Goal: Transaction & Acquisition: Obtain resource

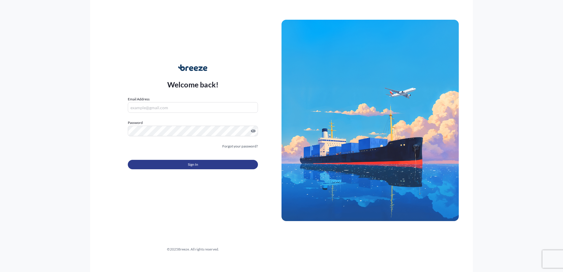
type input "[EMAIL_ADDRESS][DOMAIN_NAME]"
click at [206, 166] on button "Sign In" at bounding box center [193, 164] width 130 height 9
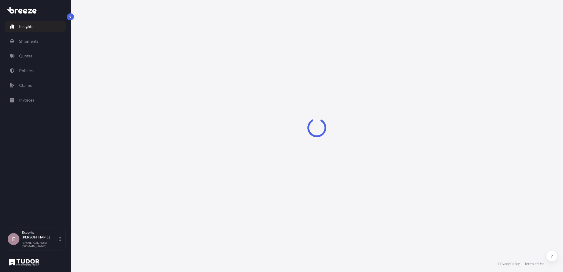
select select "2025"
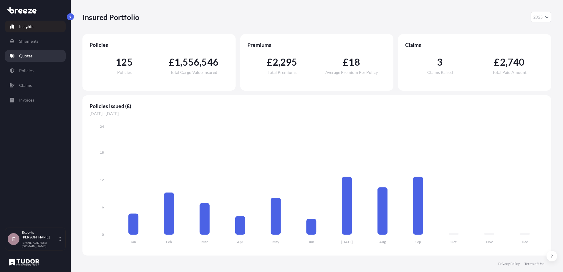
click at [38, 53] on link "Quotes" at bounding box center [35, 56] width 61 height 12
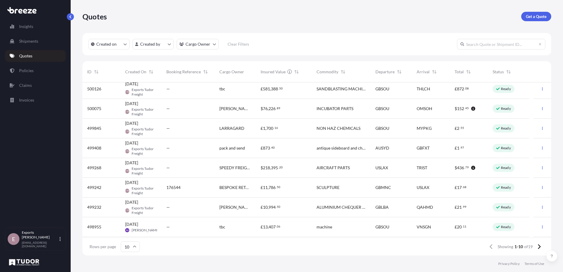
scroll to position [42, 0]
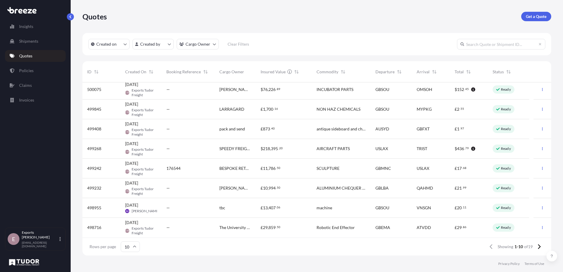
click at [38, 67] on link "Policies" at bounding box center [35, 71] width 61 height 12
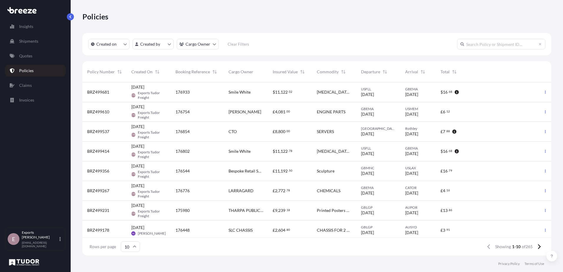
scroll to position [172, 464]
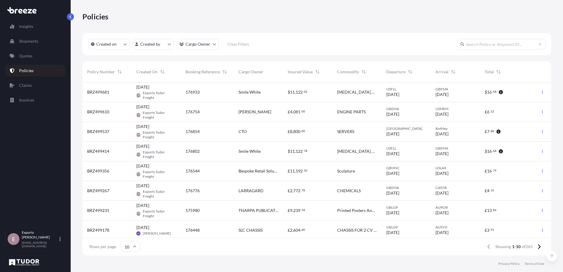
click at [24, 70] on p "Policies" at bounding box center [26, 71] width 14 height 6
click at [68, 19] on button "button" at bounding box center [70, 16] width 7 height 7
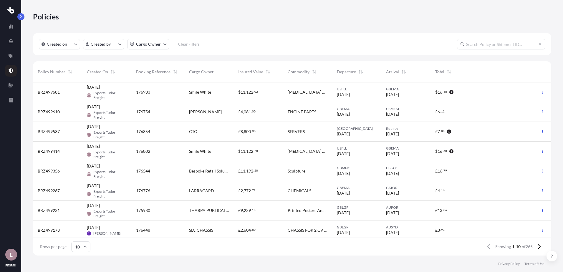
scroll to position [172, 514]
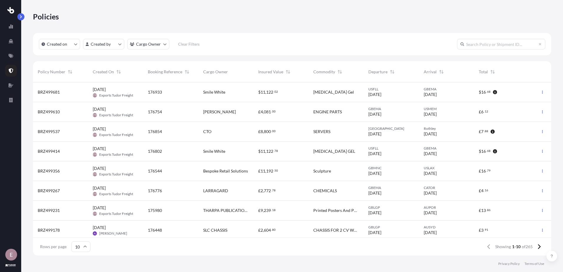
click at [24, 17] on button "button" at bounding box center [20, 16] width 7 height 7
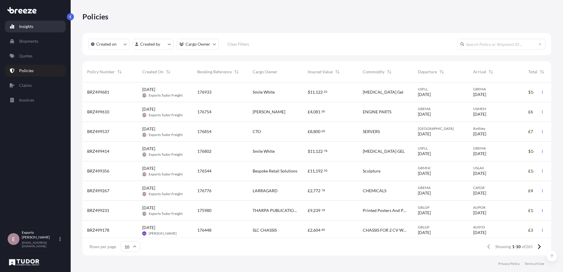
scroll to position [172, 464]
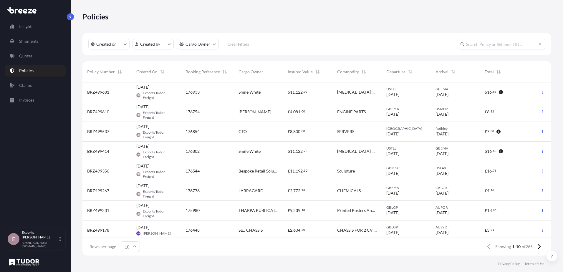
click at [21, 13] on icon at bounding box center [20, 11] width 4 height 5
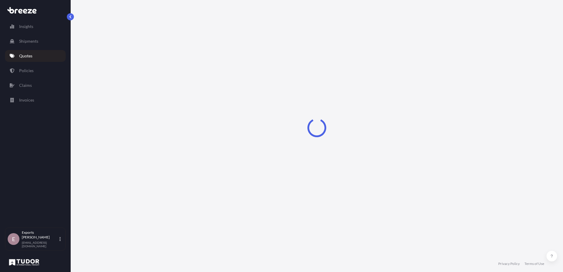
select select "Road"
select select "Air"
select select "3"
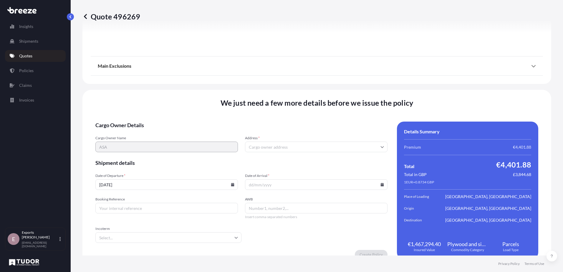
scroll to position [704, 0]
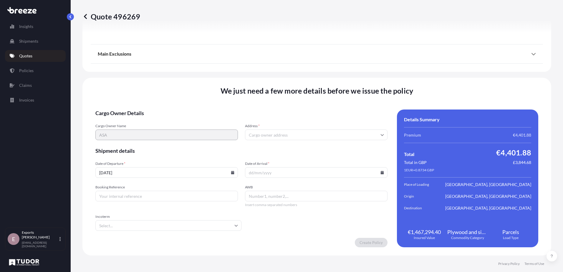
click at [284, 130] on input "Address *" at bounding box center [316, 135] width 143 height 11
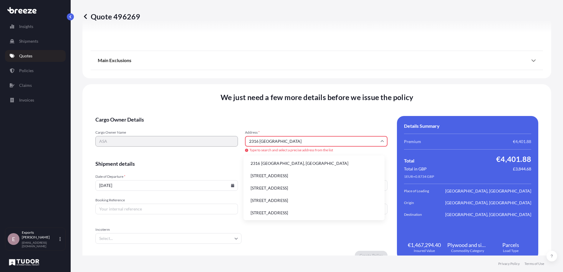
click at [273, 162] on li "2316 [GEOGRAPHIC_DATA], [GEOGRAPHIC_DATA]" at bounding box center [314, 163] width 136 height 11
type input "2316 [GEOGRAPHIC_DATA], [GEOGRAPHIC_DATA]"
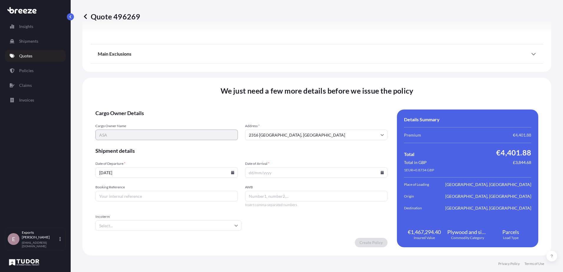
click at [242, 112] on span "Cargo Owner Details" at bounding box center [241, 113] width 292 height 7
click at [294, 176] on input "Date of Arrival *" at bounding box center [316, 172] width 143 height 11
click at [381, 172] on icon at bounding box center [382, 173] width 3 height 4
click at [355, 74] on icon at bounding box center [354, 74] width 2 height 4
click at [343, 98] on button "4" at bounding box center [341, 97] width 9 height 9
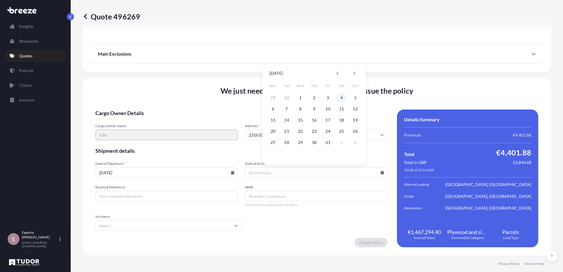
type input "[DATE]"
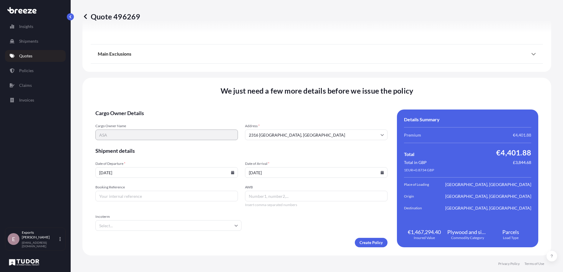
click at [161, 196] on input "Booking Reference" at bounding box center [166, 196] width 143 height 11
type input "176982"
click at [263, 232] on form "Cargo Owner Details Cargo Owner Name ASA Address * [STREET_ADDRESS] Shipment de…" at bounding box center [241, 179] width 292 height 138
click at [268, 201] on div "AWB Insert comma-separated numbers" at bounding box center [316, 196] width 143 height 22
click at [267, 199] on input "AWB" at bounding box center [316, 196] width 143 height 11
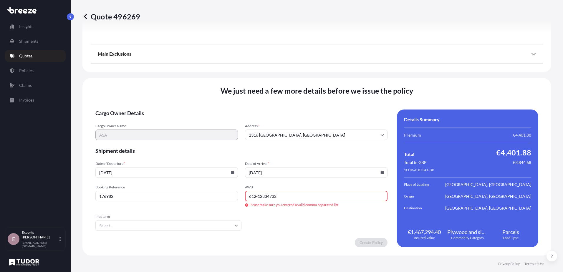
click at [315, 223] on form "Cargo Owner Details Cargo Owner Name ASA Address * [STREET_ADDRESS] Shipment de…" at bounding box center [241, 179] width 292 height 138
click at [260, 197] on input "612-12834732" at bounding box center [316, 196] width 143 height 11
click at [257, 196] on input "612-12834732" at bounding box center [316, 196] width 143 height 11
type input "61212834732"
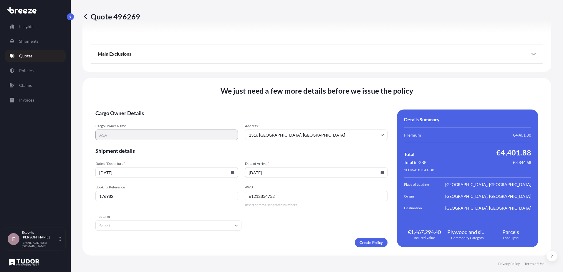
click at [272, 232] on form "Cargo Owner Details Cargo Owner Name ASA Address * [STREET_ADDRESS] Shipment de…" at bounding box center [241, 179] width 292 height 138
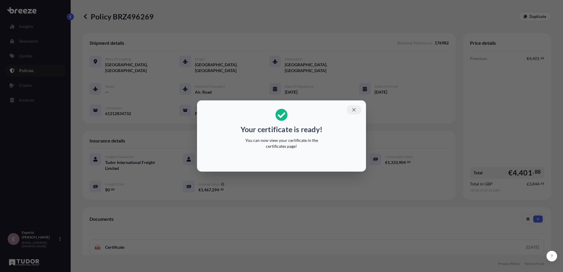
click at [353, 108] on icon "button" at bounding box center [353, 109] width 5 height 5
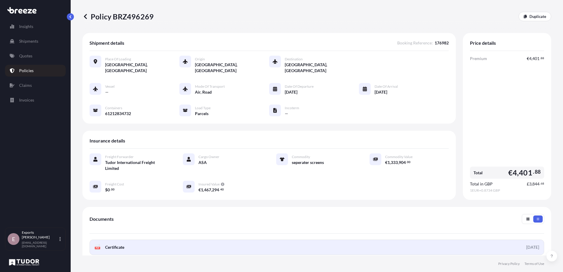
click at [156, 243] on link "PDF Certificate [DATE]" at bounding box center [317, 247] width 455 height 15
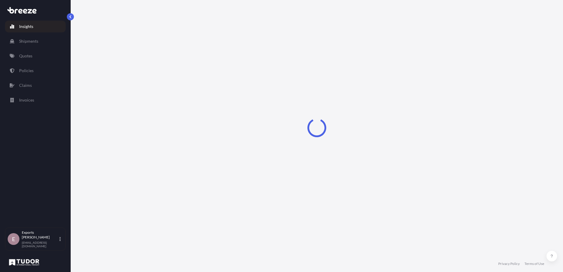
select select "2025"
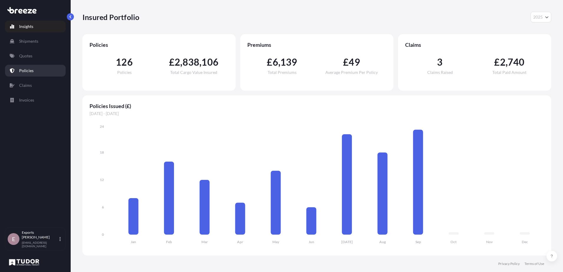
click at [28, 70] on p "Policies" at bounding box center [26, 71] width 14 height 6
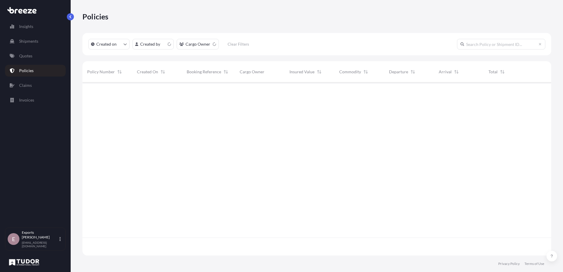
scroll to position [172, 464]
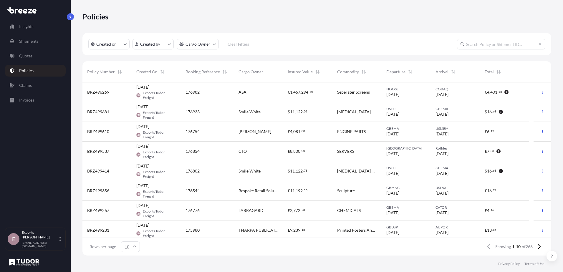
click at [274, 92] on div "ASA" at bounding box center [259, 92] width 40 height 6
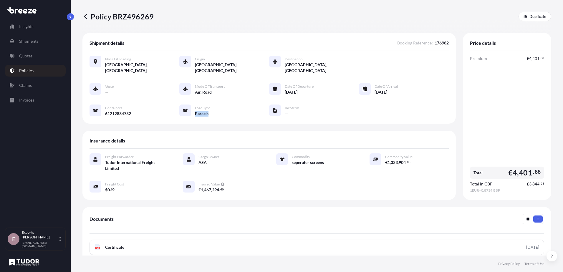
drag, startPoint x: 208, startPoint y: 108, endPoint x: 193, endPoint y: 109, distance: 14.8
click at [193, 109] on div "Load Type Parcels" at bounding box center [194, 111] width 31 height 12
drag, startPoint x: 192, startPoint y: 108, endPoint x: 209, endPoint y: 110, distance: 17.2
click at [209, 110] on div "Load Type Parcels" at bounding box center [194, 111] width 31 height 12
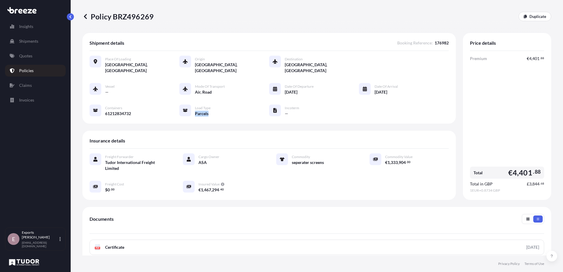
click at [209, 110] on div "Parcels" at bounding box center [203, 113] width 16 height 6
click at [208, 110] on div "Parcels" at bounding box center [203, 113] width 16 height 6
drag, startPoint x: 202, startPoint y: 109, endPoint x: 194, endPoint y: 109, distance: 8.5
click at [195, 110] on div "Parcels" at bounding box center [203, 113] width 16 height 6
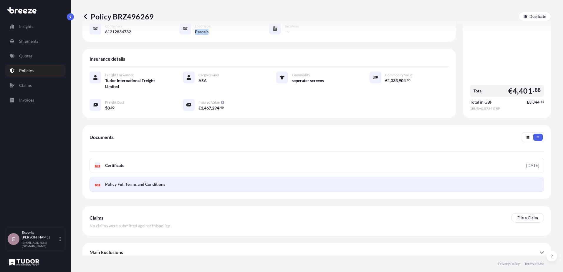
scroll to position [82, 0]
click at [156, 181] on span "Policy Full Terms and Conditions" at bounding box center [135, 184] width 60 height 6
click at [126, 181] on link "PDF Policy Full Terms and Conditions" at bounding box center [317, 183] width 455 height 15
